Goal: Find specific page/section: Find specific page/section

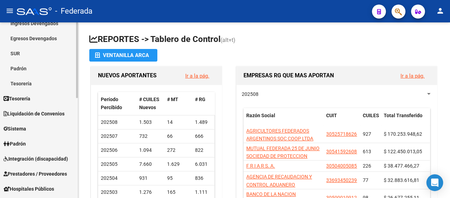
scroll to position [70, 0]
click at [36, 157] on span "Integración (discapacidad)" at bounding box center [35, 158] width 65 height 8
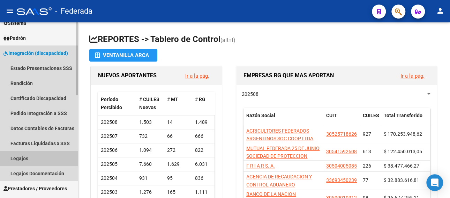
click at [36, 157] on link "Legajos" at bounding box center [39, 157] width 78 height 15
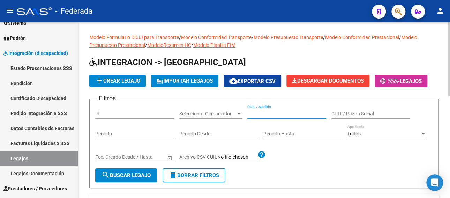
click at [268, 114] on input "CUIL / Apellido" at bounding box center [286, 114] width 79 height 6
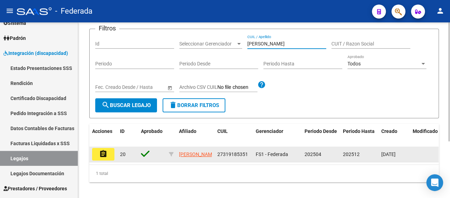
type input "[PERSON_NAME]"
click at [101, 154] on mat-icon "assignment" at bounding box center [103, 153] width 8 height 8
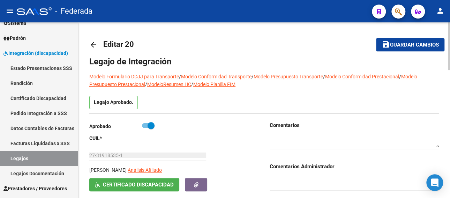
click at [92, 46] on mat-icon "arrow_back" at bounding box center [93, 44] width 8 height 8
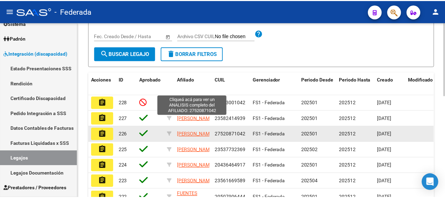
scroll to position [105, 0]
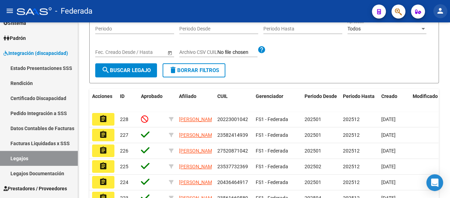
click at [438, 12] on mat-icon "person" at bounding box center [440, 11] width 8 height 8
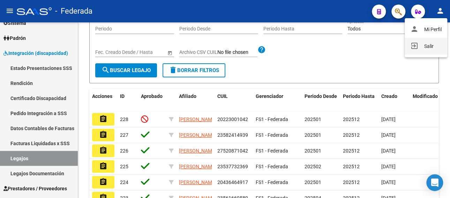
click at [429, 45] on button "exit_to_app Salir" at bounding box center [426, 46] width 43 height 17
